Goal: Task Accomplishment & Management: Manage account settings

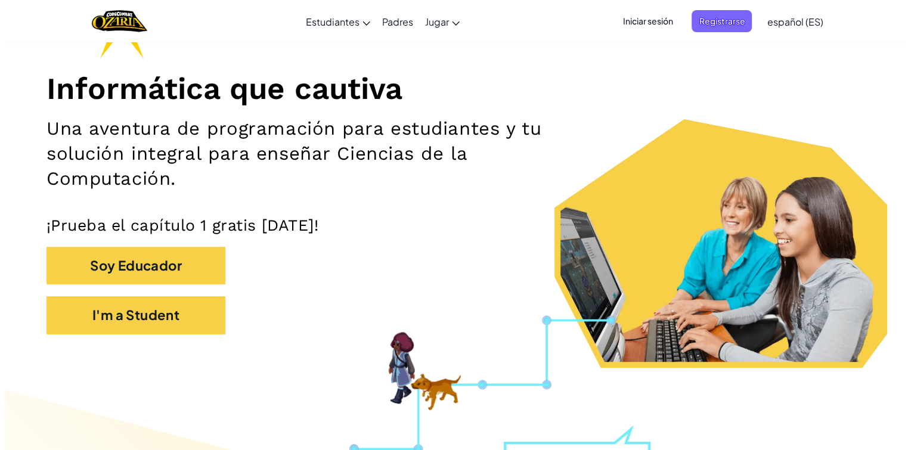
scroll to position [135, 0]
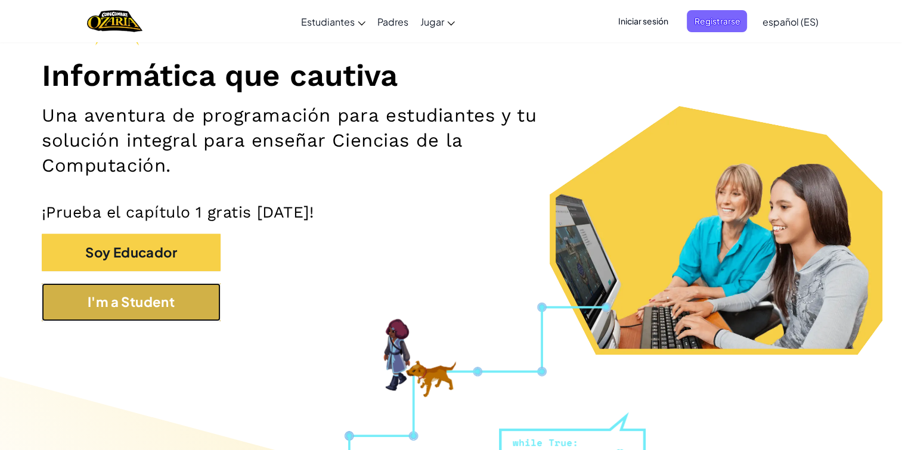
click at [60, 313] on button "I'm a Student" at bounding box center [131, 302] width 179 height 38
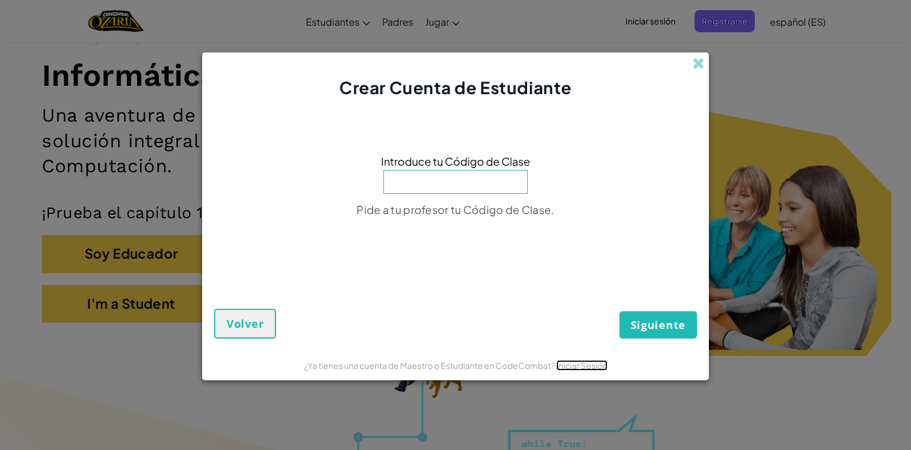
click at [585, 364] on link "Iniciar Sesión" at bounding box center [581, 365] width 51 height 11
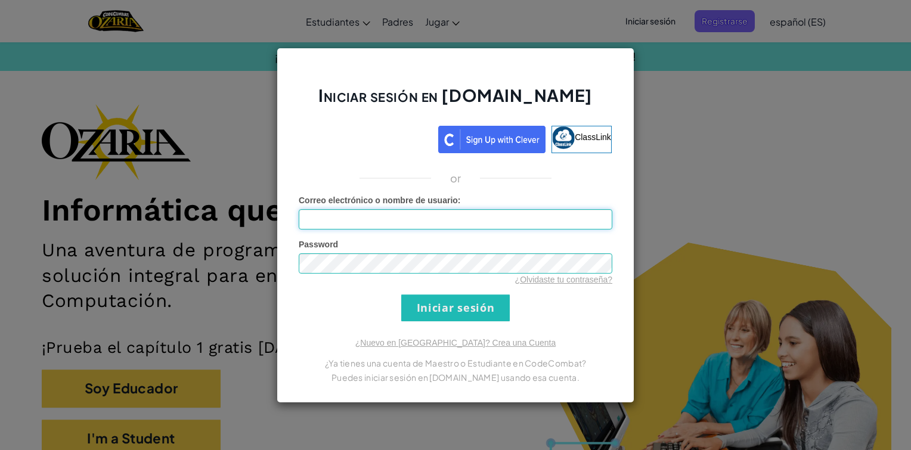
type input "EmmanuelFernándezfoxbat"
click at [445, 301] on input "Iniciar sesión" at bounding box center [455, 307] width 108 height 27
